Goal: Transaction & Acquisition: Purchase product/service

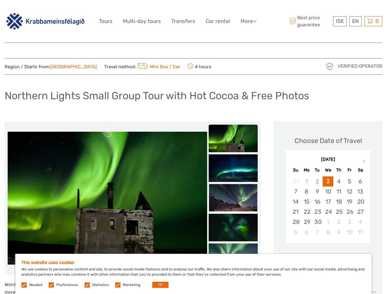
click at [248, 21] on link "More" at bounding box center [249, 21] width 16 height 9
click at [256, 21] on icon at bounding box center [254, 20] width 3 height 5
click at [340, 21] on span "ISK" at bounding box center [340, 21] width 8 height 6
click at [356, 21] on div "EN English Español Deutsch" at bounding box center [356, 21] width 12 height 10
click at [374, 21] on div "0 Items Total 0 ISK Checkout The shopping cart is empty." at bounding box center [374, 21] width 18 height 10
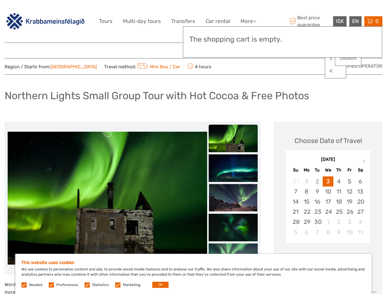
click at [107, 198] on img at bounding box center [108, 198] width 200 height 133
click at [108, 133] on link at bounding box center [108, 133] width 10 height 10
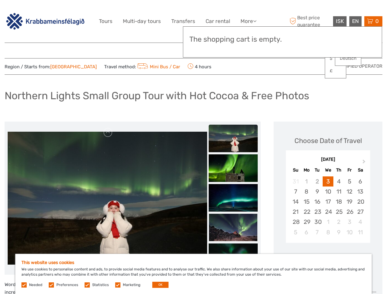
click at [233, 50] on div "Items Total 0 ISK Checkout The shopping cart is empty." at bounding box center [282, 41] width 199 height 31
click at [233, 49] on div "Items Total 0 ISK Checkout The shopping cart is empty." at bounding box center [282, 41] width 199 height 31
